Goal: Find specific page/section: Find specific page/section

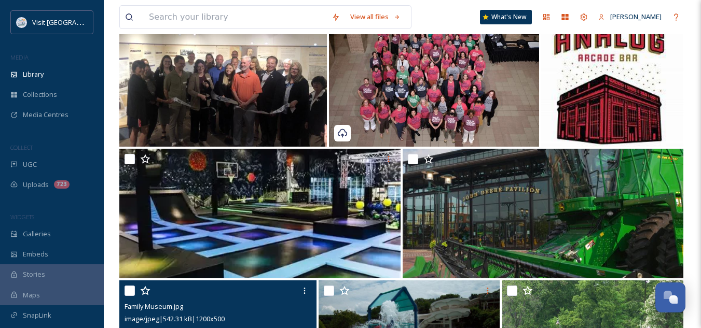
scroll to position [352, 0]
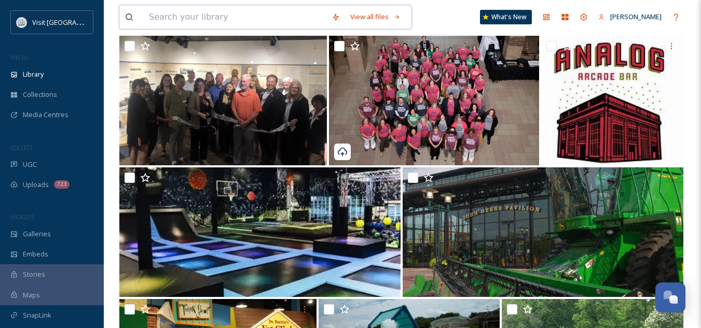
click at [188, 11] on input at bounding box center [235, 17] width 183 height 23
type input "fam"
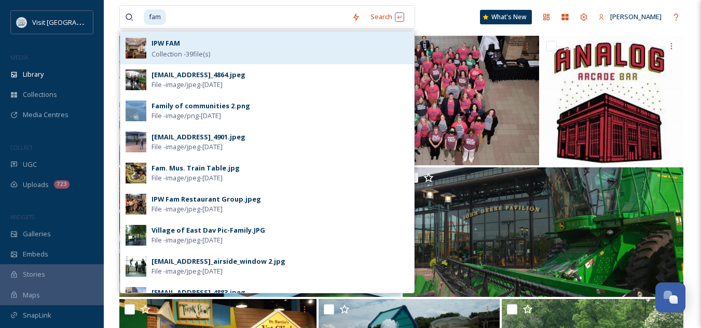
click at [182, 51] on span "Collection - 39 file(s)" at bounding box center [181, 54] width 59 height 10
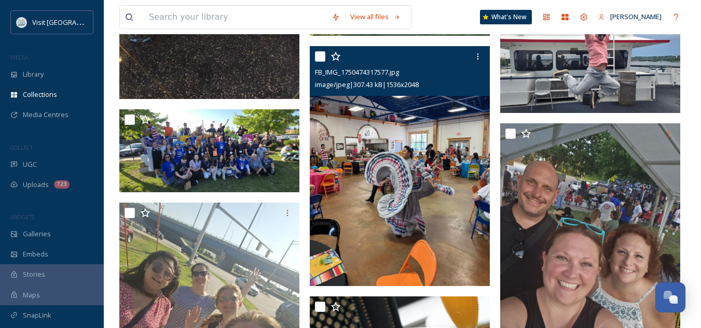
scroll to position [2288, 0]
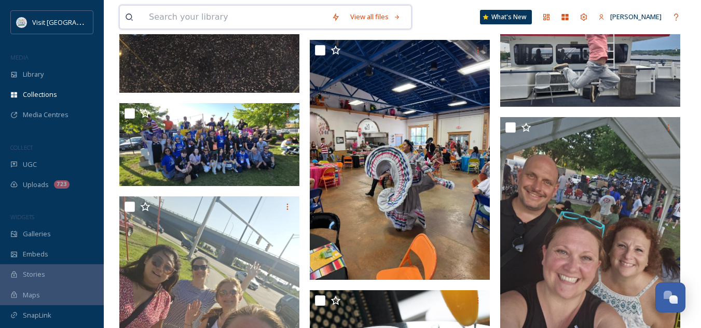
click at [185, 15] on input at bounding box center [235, 17] width 183 height 23
type input "fam"
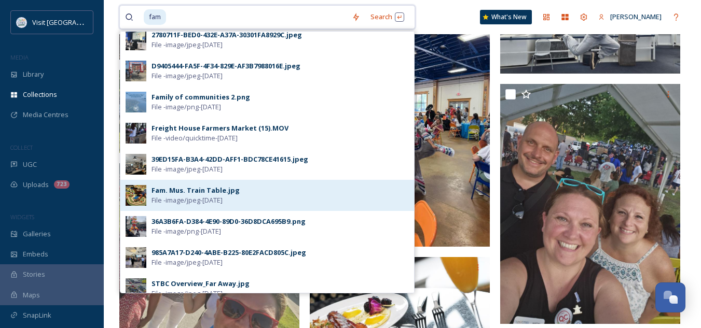
scroll to position [0, 0]
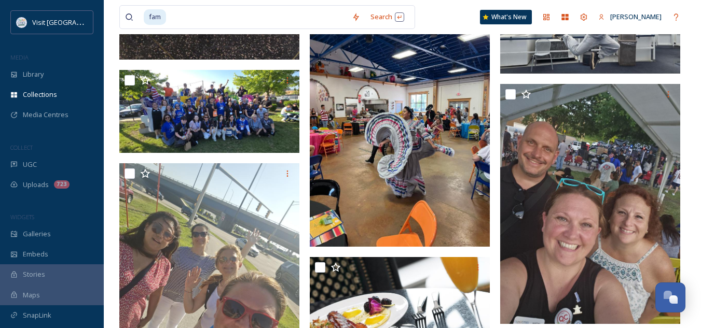
click at [418, 18] on div "fam Search What's New [PERSON_NAME]" at bounding box center [402, 17] width 566 height 34
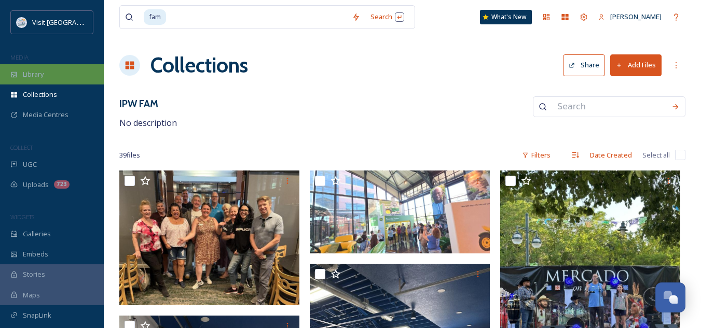
click at [66, 75] on div "Library" at bounding box center [52, 74] width 104 height 20
